Goal: Task Accomplishment & Management: Manage account settings

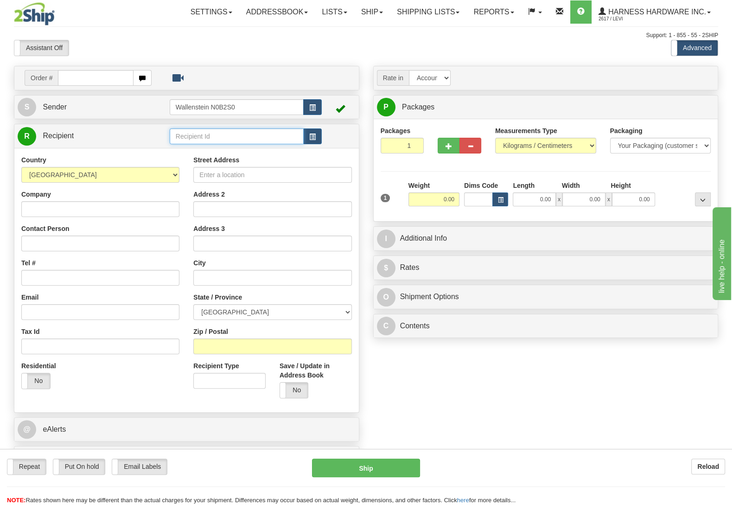
click at [238, 138] on input "text" at bounding box center [237, 136] width 134 height 16
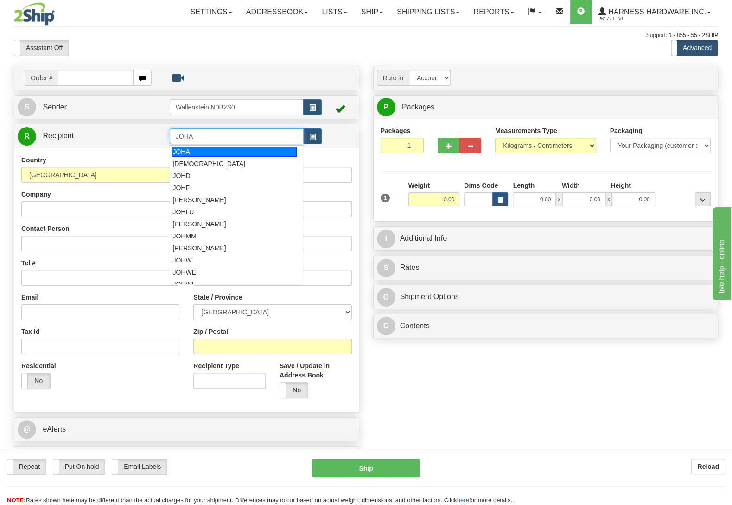
type input "JOHA"
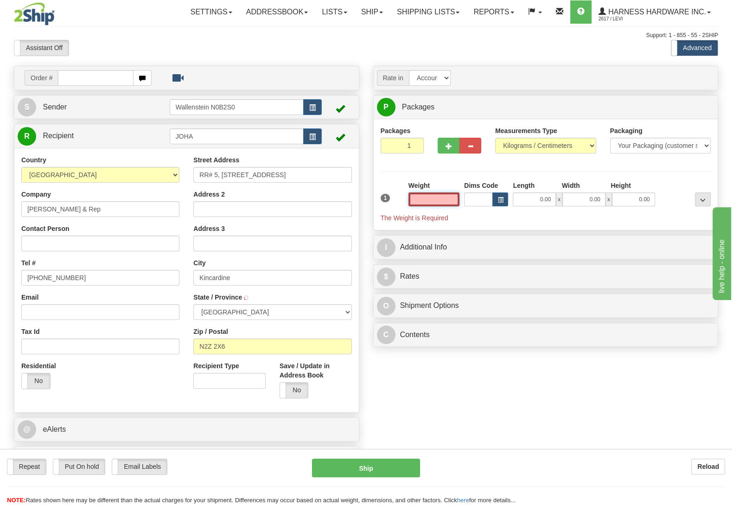
type input "KINCARDINE"
type input "0.00"
click at [709, 463] on b "Reload" at bounding box center [708, 466] width 22 height 7
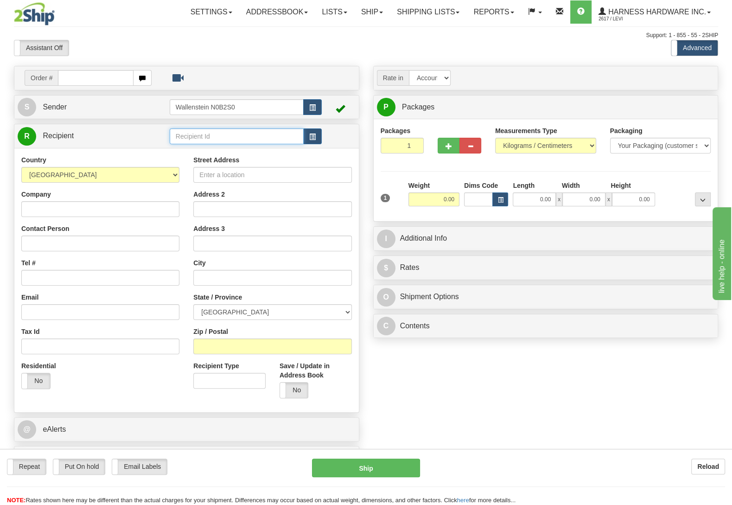
click at [209, 139] on input "text" at bounding box center [237, 136] width 134 height 16
type input "path"
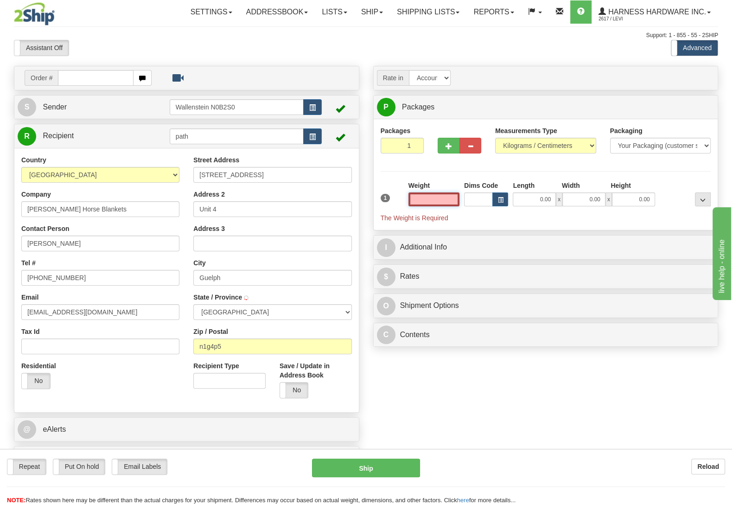
type input "GUELPH"
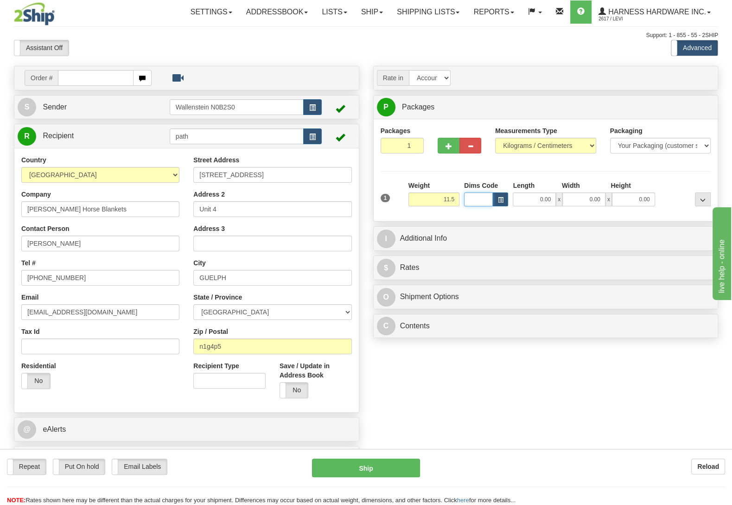
type input "11.50"
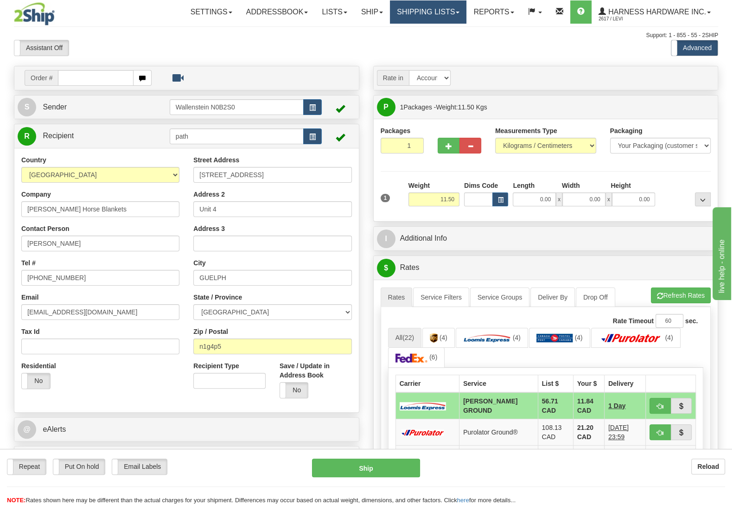
click at [450, 8] on link "Shipping lists" at bounding box center [428, 11] width 76 height 23
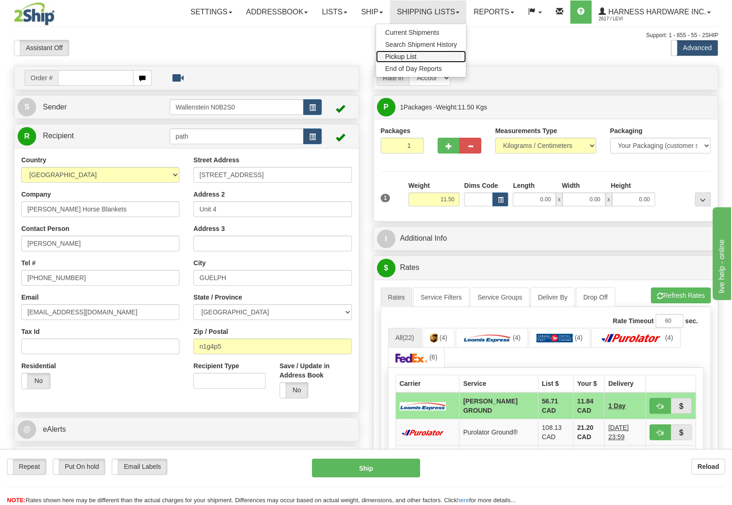
click at [409, 57] on span "Pickup List" at bounding box center [401, 56] width 32 height 7
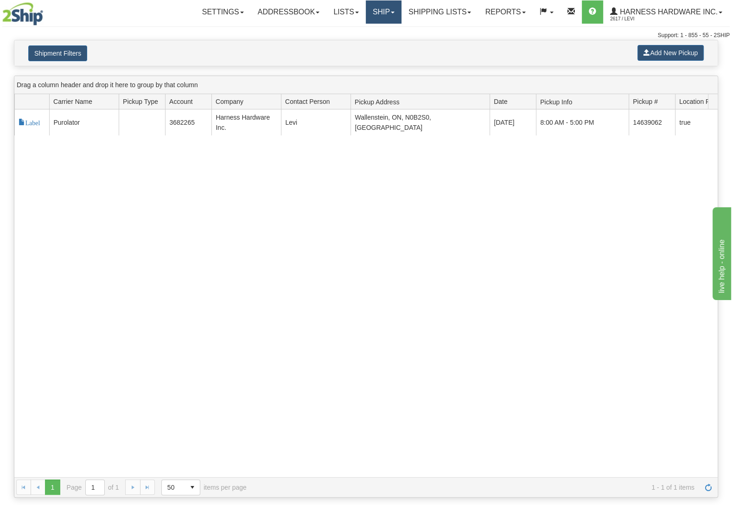
click at [366, 7] on link "Ship" at bounding box center [384, 11] width 36 height 23
click at [370, 48] on span "OnHold / Order Queue" at bounding box center [358, 44] width 65 height 7
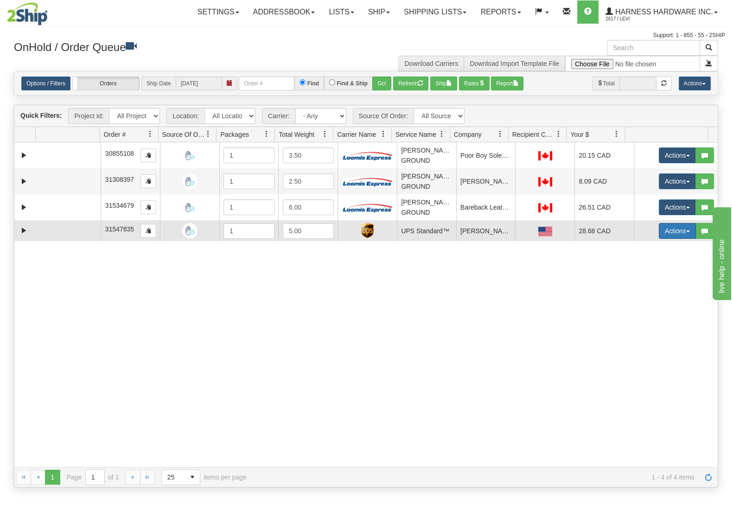
click at [669, 234] on button "Actions" at bounding box center [677, 231] width 37 height 16
click at [642, 300] on span "Delete" at bounding box center [642, 296] width 25 height 7
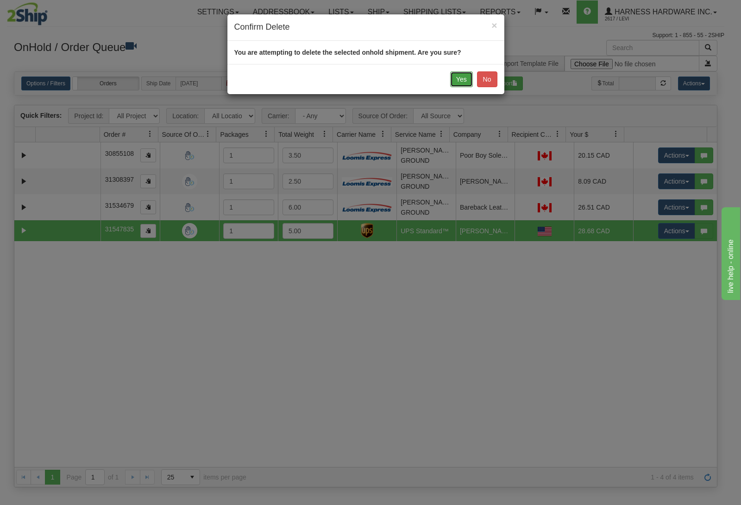
click at [454, 82] on button "Yes" at bounding box center [461, 79] width 23 height 16
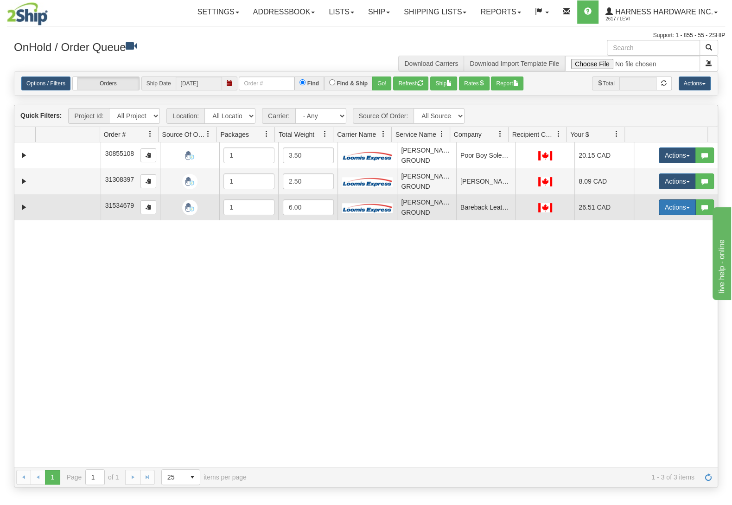
click at [664, 209] on button "Actions" at bounding box center [677, 207] width 37 height 16
click at [639, 272] on span "Delete" at bounding box center [642, 272] width 25 height 7
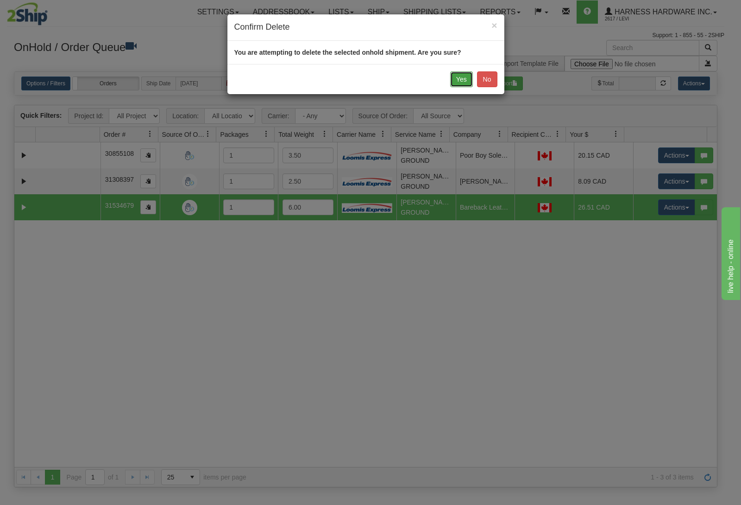
click at [463, 76] on button "Yes" at bounding box center [461, 79] width 23 height 16
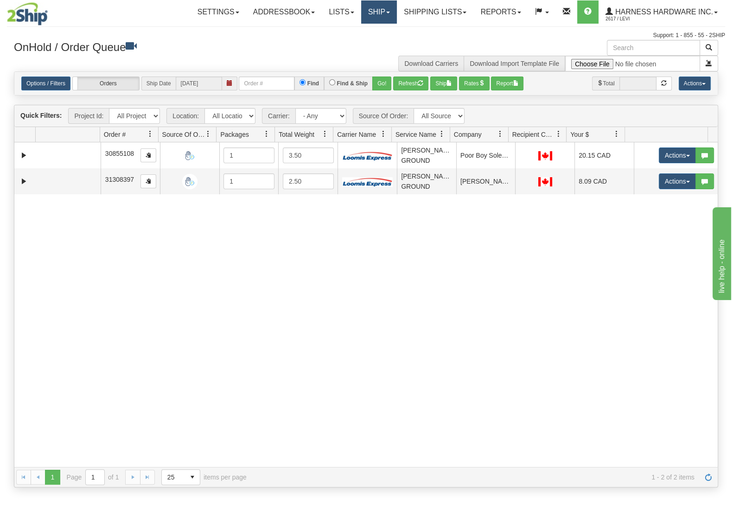
click at [361, 9] on link "Ship" at bounding box center [379, 11] width 36 height 23
click at [366, 33] on link "Ship Screen" at bounding box center [354, 32] width 84 height 12
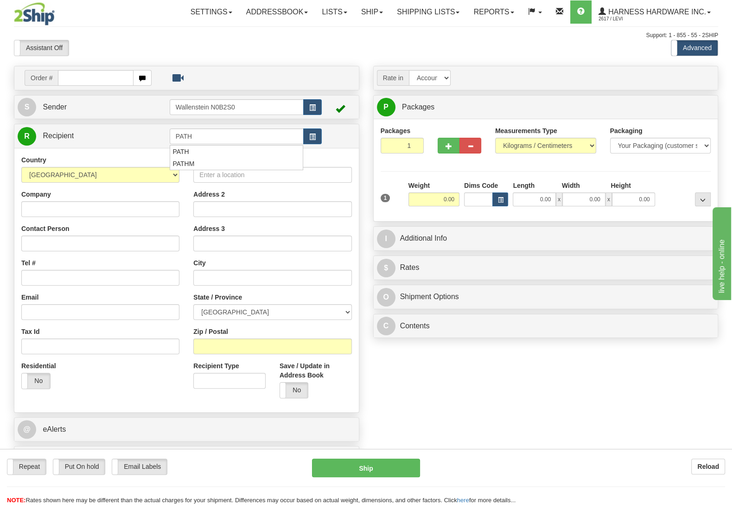
type input "PATH"
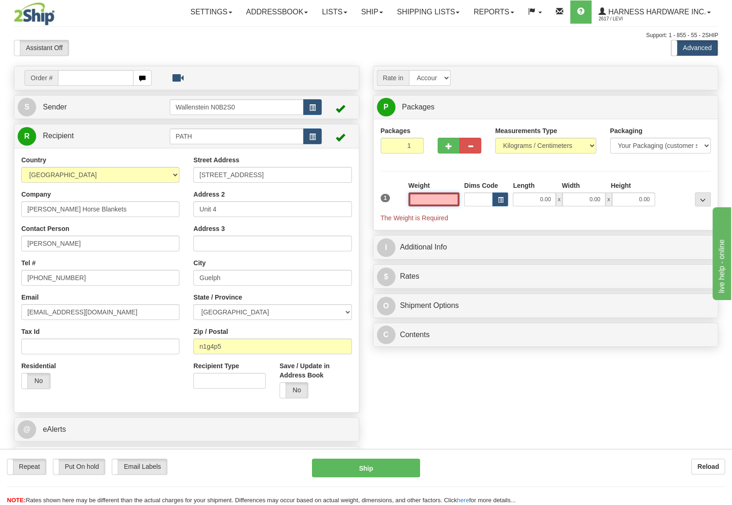
type input "GUELPH"
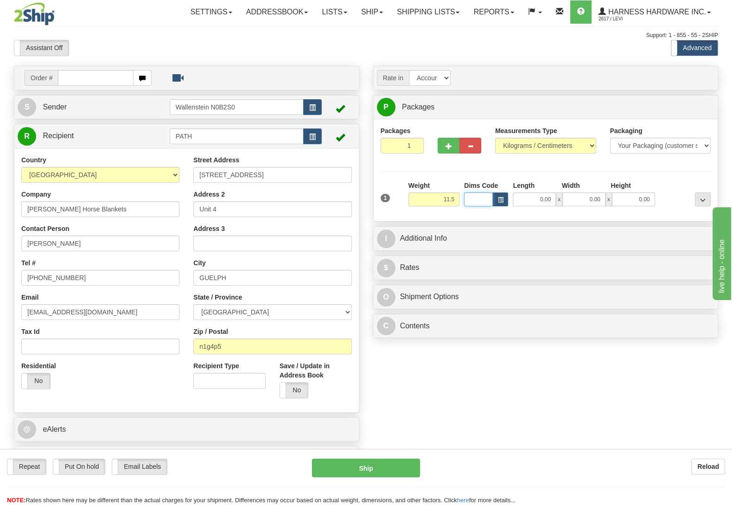
type input "11.50"
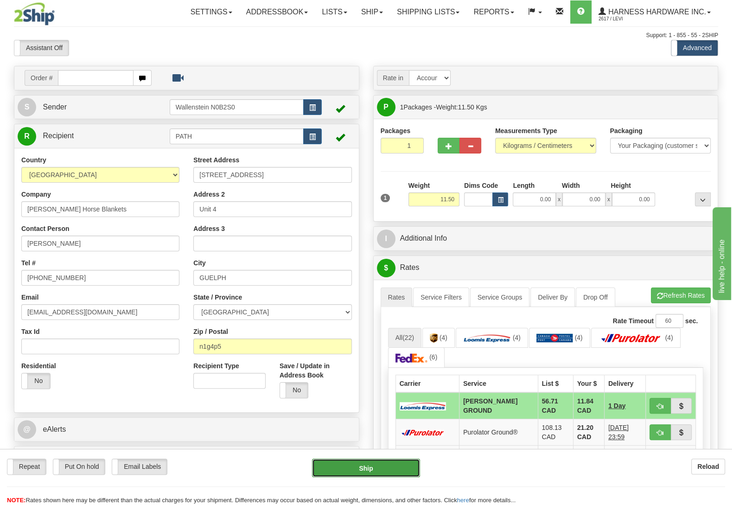
click at [382, 467] on button "Ship" at bounding box center [366, 467] width 108 height 19
type input "DD"
